Goal: Task Accomplishment & Management: Use online tool/utility

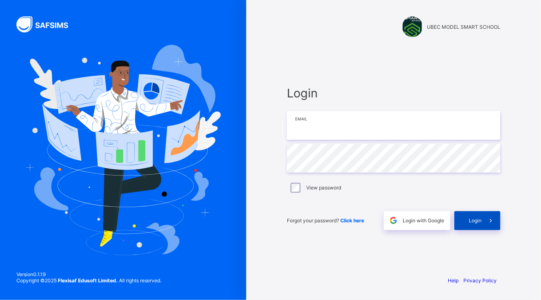
type input "**********"
click at [486, 225] on span at bounding box center [490, 220] width 19 height 19
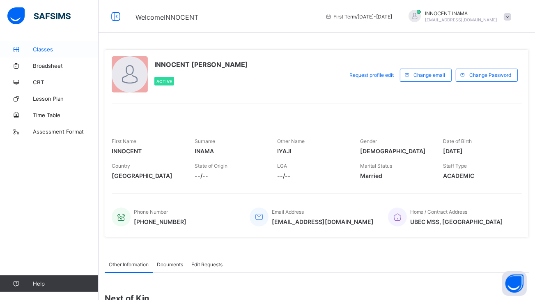
click at [41, 50] on span "Classes" at bounding box center [66, 49] width 66 height 7
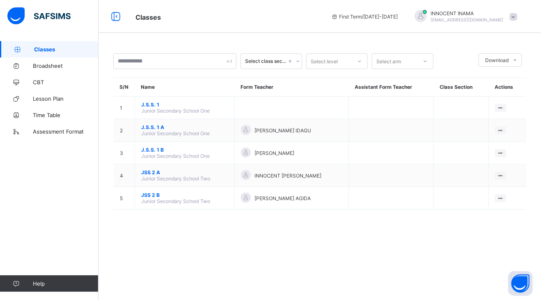
click at [270, 60] on div "Select class section" at bounding box center [266, 61] width 42 height 6
click at [361, 64] on div at bounding box center [360, 61] width 14 height 13
click at [349, 94] on div "JSS 2" at bounding box center [337, 91] width 61 height 13
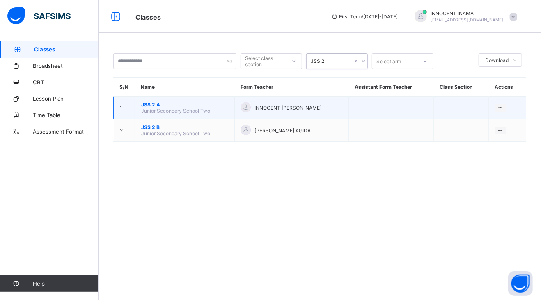
click at [181, 109] on span "Junior Secondary School Two" at bounding box center [175, 111] width 69 height 6
click at [495, 121] on div "View Class" at bounding box center [489, 123] width 25 height 8
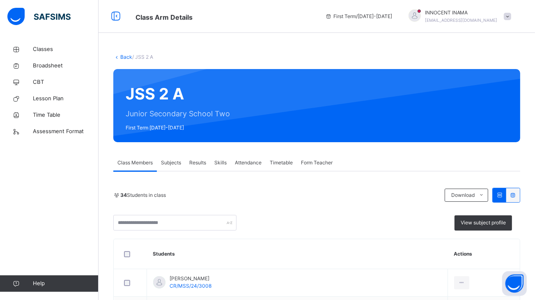
click at [251, 163] on span "Attendance" at bounding box center [248, 162] width 27 height 7
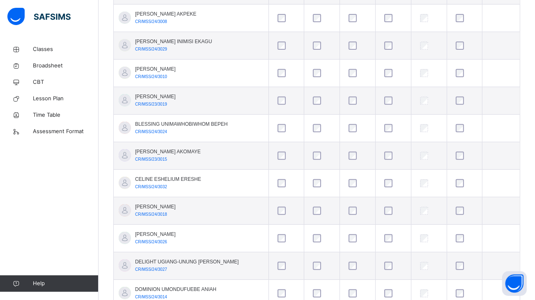
scroll to position [269, 0]
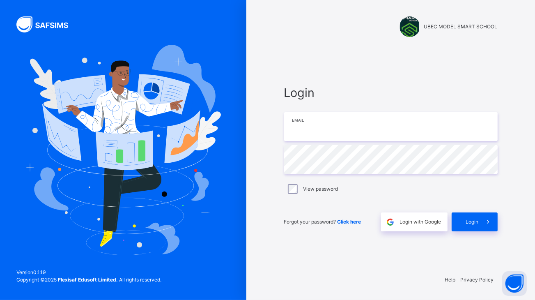
type input "**********"
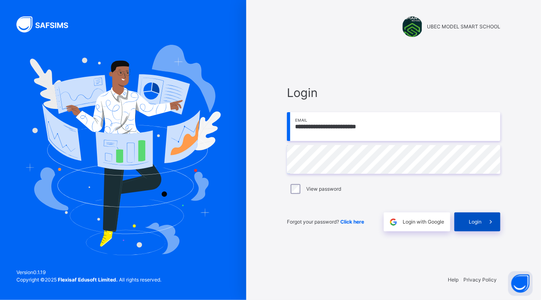
click at [481, 224] on span at bounding box center [490, 221] width 19 height 19
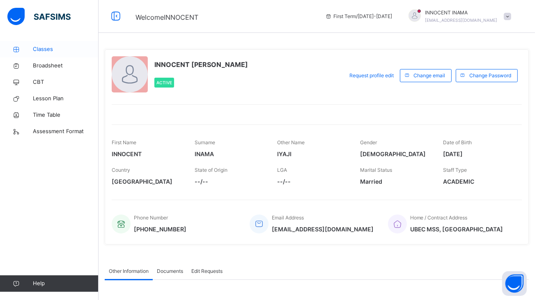
click at [47, 51] on span "Classes" at bounding box center [66, 49] width 66 height 8
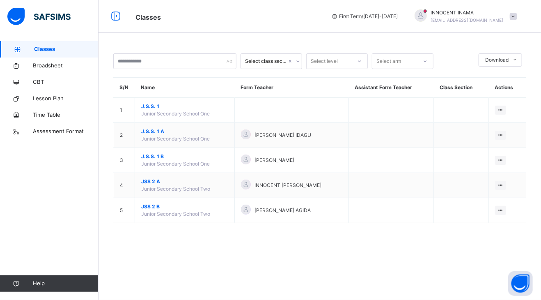
click at [419, 64] on div at bounding box center [425, 61] width 14 height 13
click at [293, 64] on div at bounding box center [294, 61] width 14 height 13
click at [293, 72] on div "No options" at bounding box center [272, 79] width 62 height 15
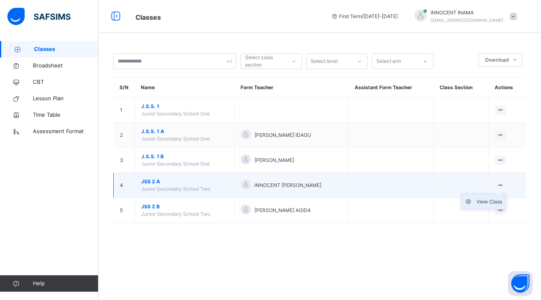
click at [495, 200] on div "View Class" at bounding box center [489, 201] width 25 height 8
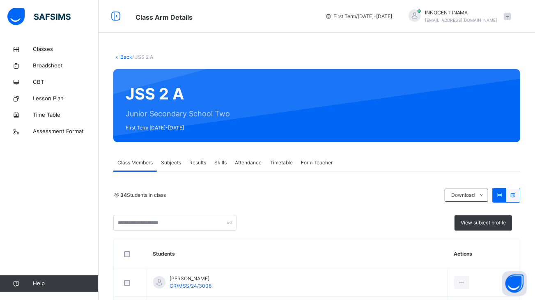
click at [246, 161] on span "Attendance" at bounding box center [248, 162] width 27 height 7
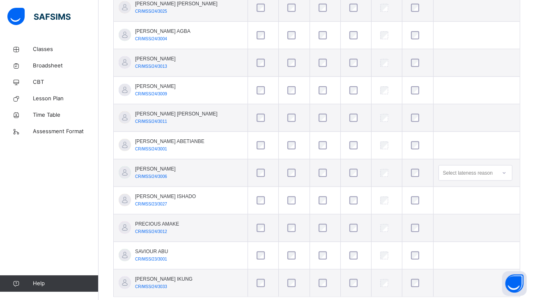
scroll to position [926, 0]
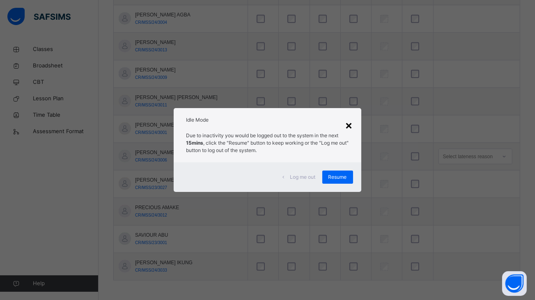
click at [348, 124] on div "×" at bounding box center [349, 124] width 8 height 17
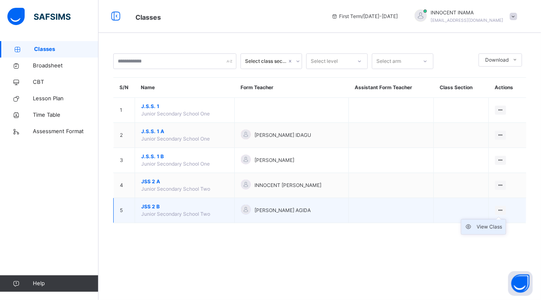
click at [490, 225] on div "View Class" at bounding box center [489, 226] width 25 height 8
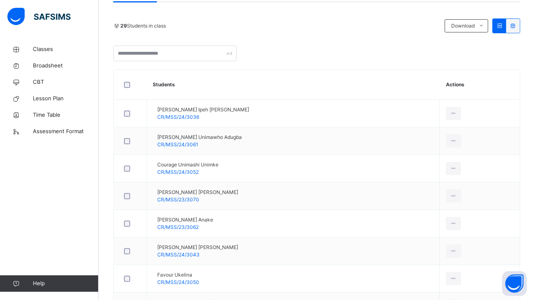
scroll to position [169, 0]
drag, startPoint x: 490, startPoint y: 225, endPoint x: 534, endPoint y: 211, distance: 46.7
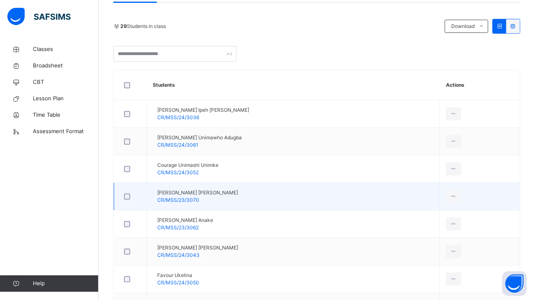
click at [293, 186] on td "David Bright Aben CR/MSS/23/3070" at bounding box center [293, 197] width 293 height 28
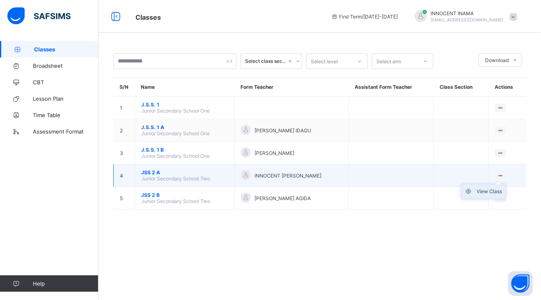
click at [486, 191] on div "View Class" at bounding box center [489, 191] width 25 height 8
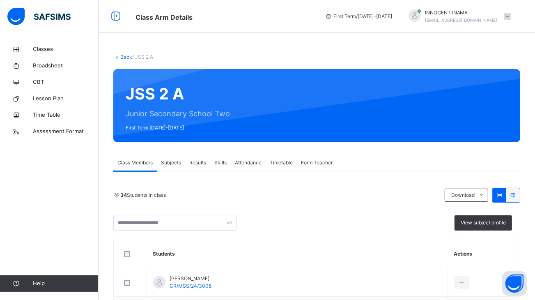
click at [252, 163] on span "Attendance" at bounding box center [248, 162] width 27 height 7
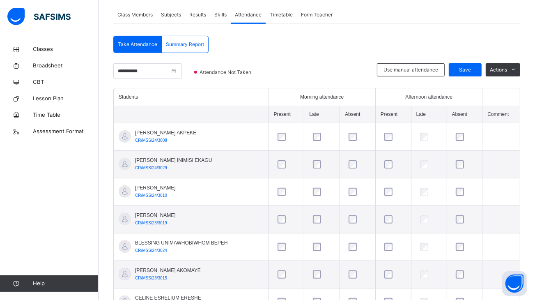
scroll to position [164, 0]
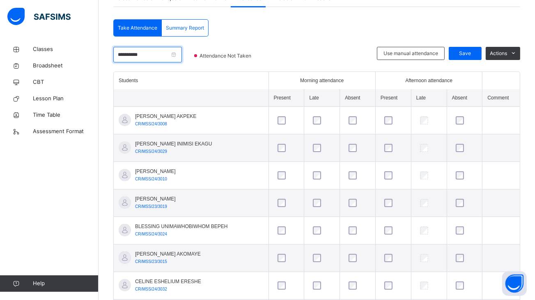
click at [158, 56] on input "**********" at bounding box center [147, 55] width 69 height 16
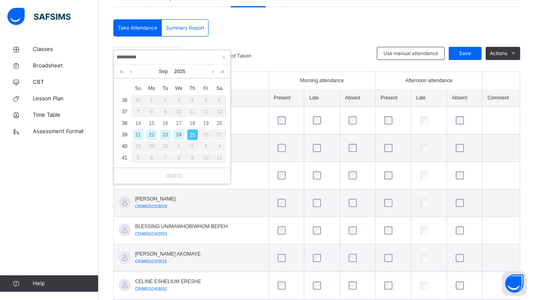
click at [178, 132] on div "24" at bounding box center [179, 134] width 11 height 11
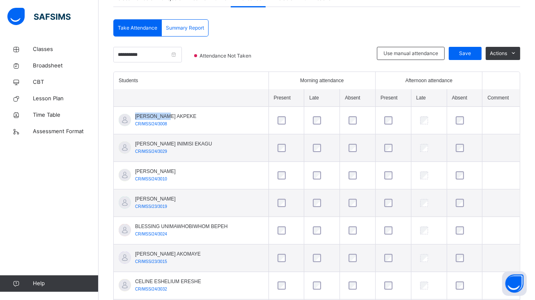
drag, startPoint x: 170, startPoint y: 118, endPoint x: 174, endPoint y: 109, distance: 10.1
click at [174, 109] on td "[PERSON_NAME] AKPEKE CR/MSS/24/3008" at bounding box center [191, 121] width 155 height 28
click at [176, 58] on input "**********" at bounding box center [147, 55] width 69 height 16
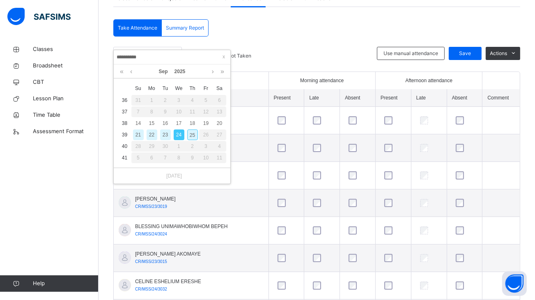
click at [191, 133] on div "25" at bounding box center [192, 134] width 11 height 11
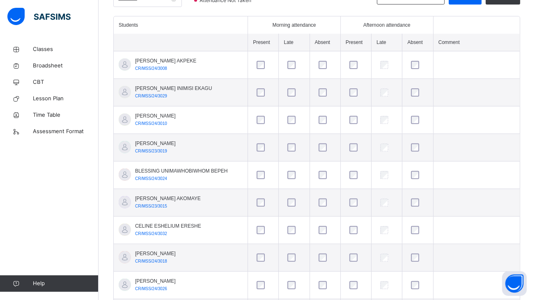
scroll to position [203, 0]
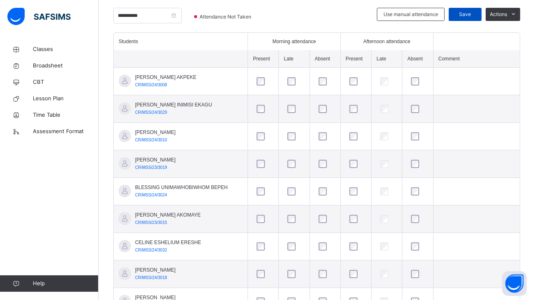
click at [468, 15] on span "Save" at bounding box center [465, 14] width 21 height 7
click at [172, 13] on input "**********" at bounding box center [147, 16] width 69 height 16
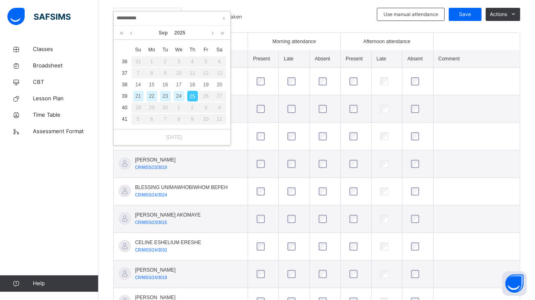
click at [178, 95] on div "24" at bounding box center [179, 96] width 11 height 11
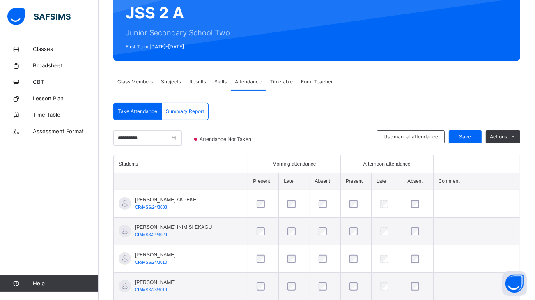
scroll to position [72, 0]
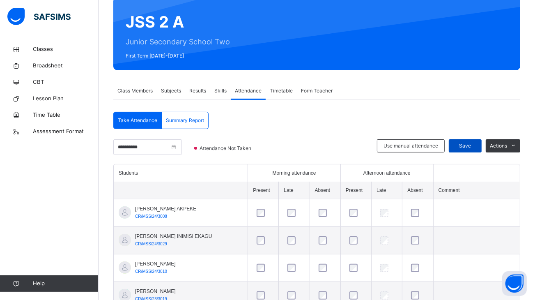
click at [474, 145] on span "Save" at bounding box center [465, 145] width 21 height 7
click at [468, 144] on span "Save" at bounding box center [465, 145] width 21 height 7
drag, startPoint x: 468, startPoint y: 144, endPoint x: 171, endPoint y: 145, distance: 297.6
click at [171, 145] on div "**********" at bounding box center [316, 151] width 407 height 25
click at [171, 145] on input "**********" at bounding box center [147, 147] width 69 height 16
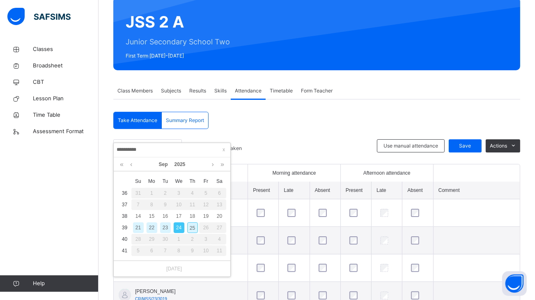
click at [163, 226] on div "23" at bounding box center [165, 227] width 11 height 11
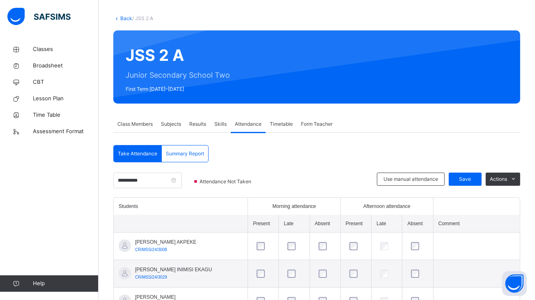
scroll to position [23, 0]
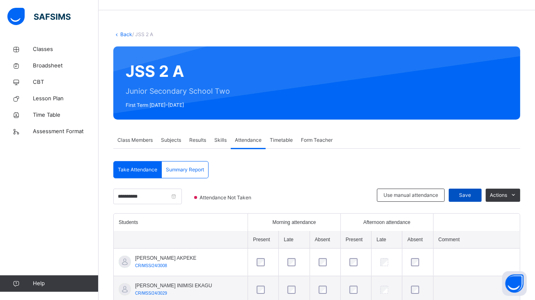
click at [466, 197] on span "Save" at bounding box center [465, 194] width 21 height 7
click at [181, 195] on input "**********" at bounding box center [147, 196] width 69 height 16
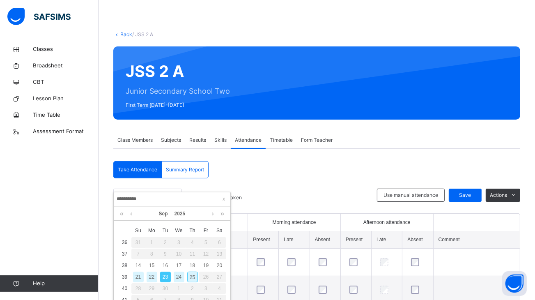
click at [150, 277] on div "22" at bounding box center [152, 276] width 11 height 11
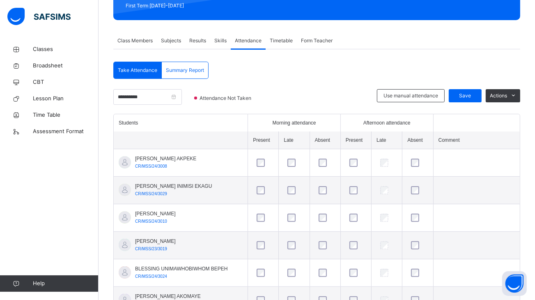
scroll to position [121, 0]
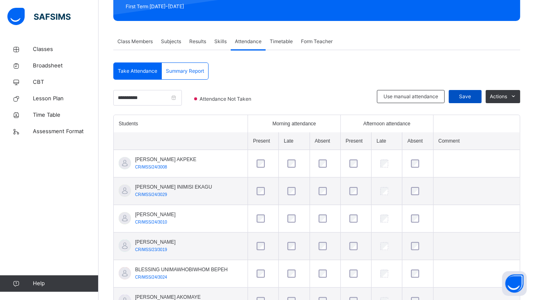
click at [469, 99] on span "Save" at bounding box center [465, 96] width 21 height 7
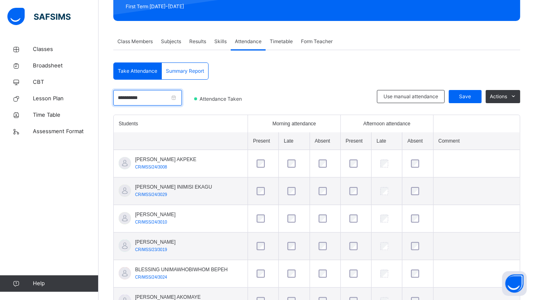
click at [170, 98] on input "**********" at bounding box center [147, 98] width 69 height 16
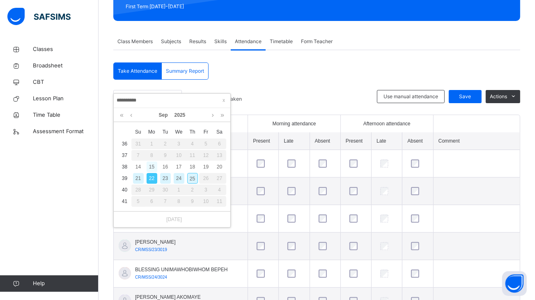
click at [152, 166] on div "15" at bounding box center [152, 166] width 11 height 11
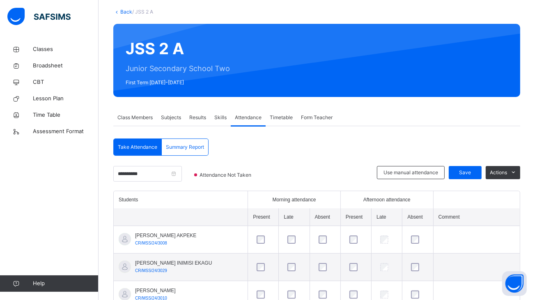
scroll to position [23, 0]
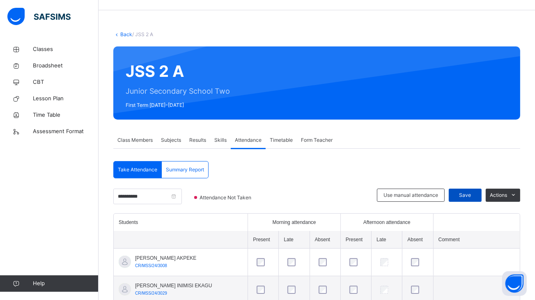
click at [474, 194] on span "Save" at bounding box center [465, 194] width 21 height 7
click at [167, 197] on input "**********" at bounding box center [147, 196] width 69 height 16
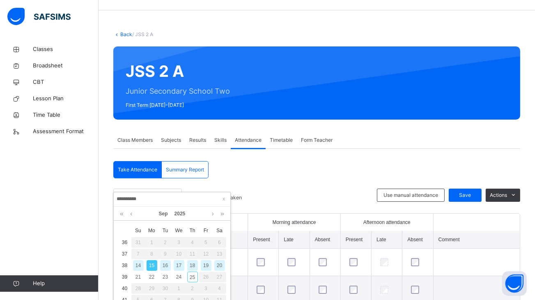
click at [165, 264] on div "16" at bounding box center [165, 265] width 11 height 11
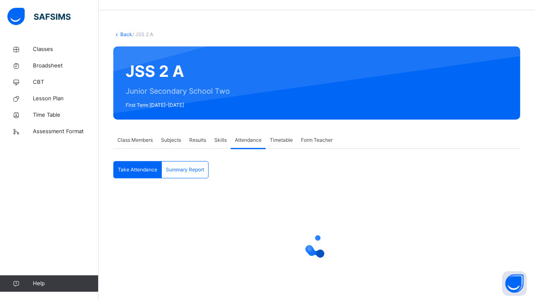
click at [165, 264] on div at bounding box center [316, 245] width 407 height 115
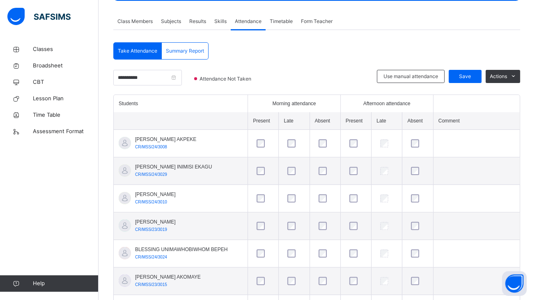
scroll to position [121, 0]
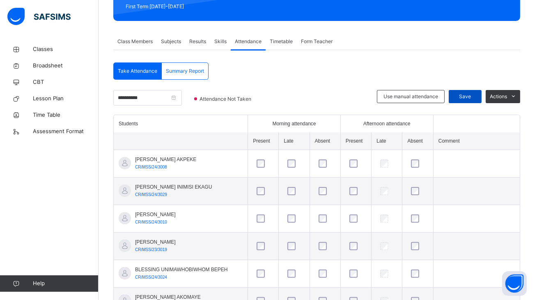
click at [475, 97] on span "Save" at bounding box center [465, 96] width 21 height 7
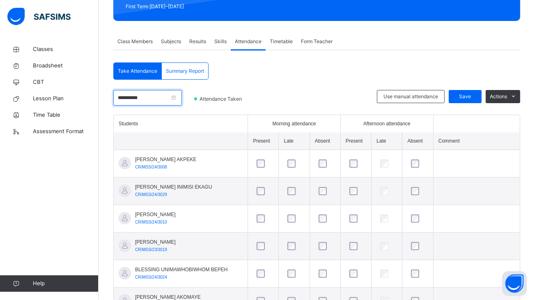
click at [164, 100] on input "**********" at bounding box center [147, 98] width 69 height 16
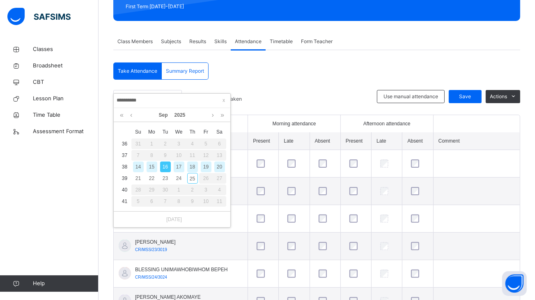
click at [179, 170] on div "17" at bounding box center [179, 166] width 11 height 11
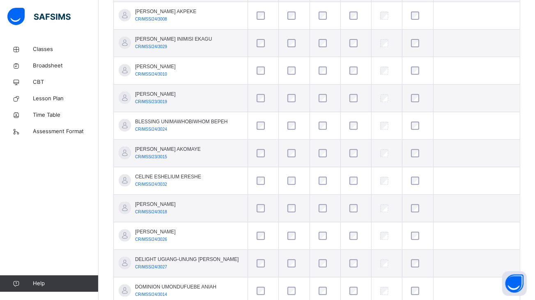
scroll to position [203, 0]
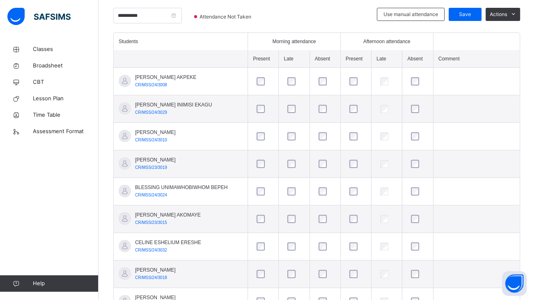
click at [323, 261] on td at bounding box center [324, 274] width 31 height 28
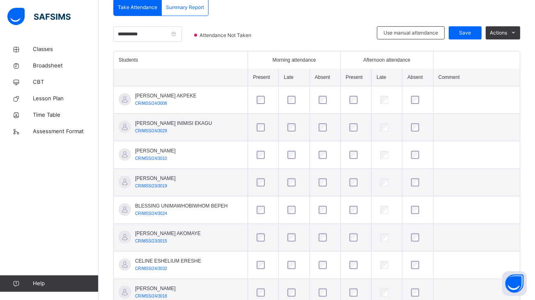
scroll to position [170, 0]
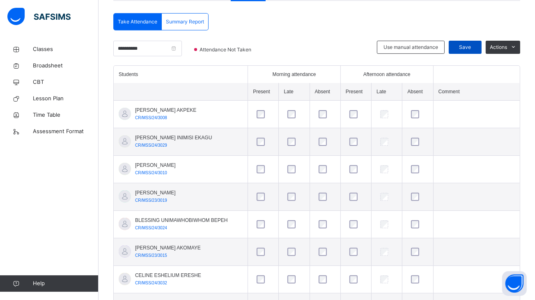
click at [475, 48] on span "Save" at bounding box center [465, 47] width 21 height 7
click at [162, 53] on input "**********" at bounding box center [147, 49] width 69 height 16
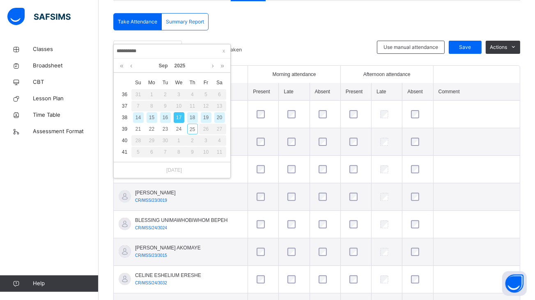
click at [193, 118] on div "18" at bounding box center [192, 117] width 11 height 11
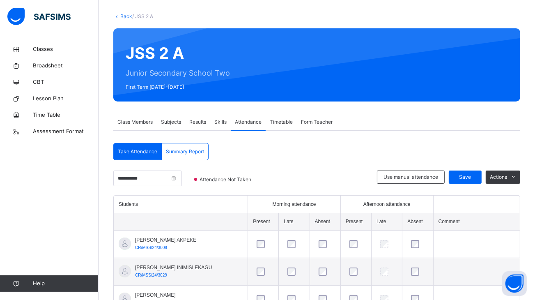
scroll to position [23, 0]
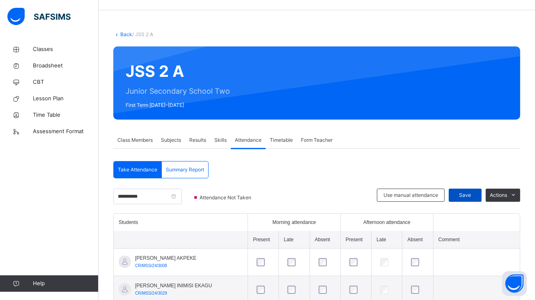
click at [475, 193] on span "Save" at bounding box center [465, 194] width 21 height 7
click at [160, 199] on input "**********" at bounding box center [147, 196] width 69 height 16
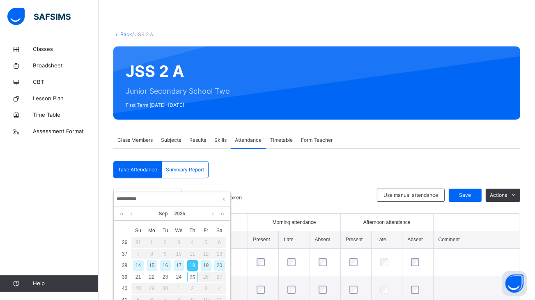
click at [206, 264] on div "19" at bounding box center [206, 265] width 11 height 11
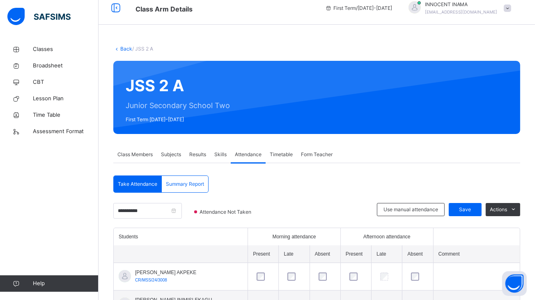
scroll to position [6, 0]
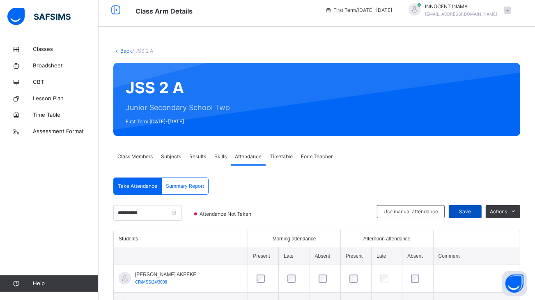
click at [472, 208] on span "Save" at bounding box center [465, 211] width 21 height 7
click at [474, 211] on span "Save" at bounding box center [465, 211] width 21 height 7
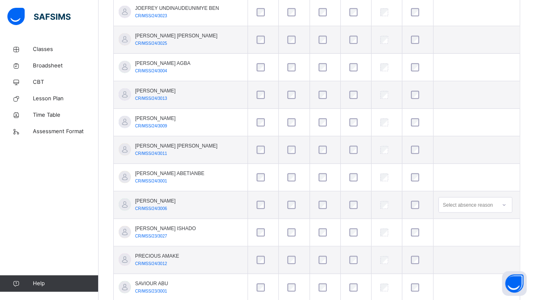
scroll to position [926, 0]
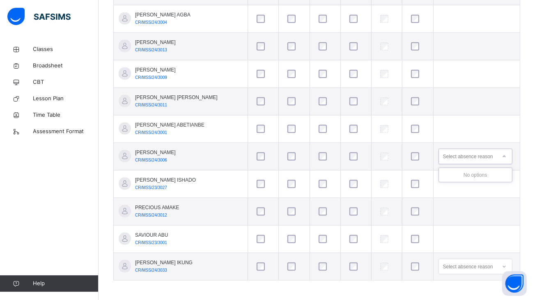
click at [506, 155] on icon at bounding box center [504, 156] width 5 height 8
click at [505, 264] on icon at bounding box center [504, 266] width 5 height 8
